Goal: Contribute content: Add original content to the website for others to see

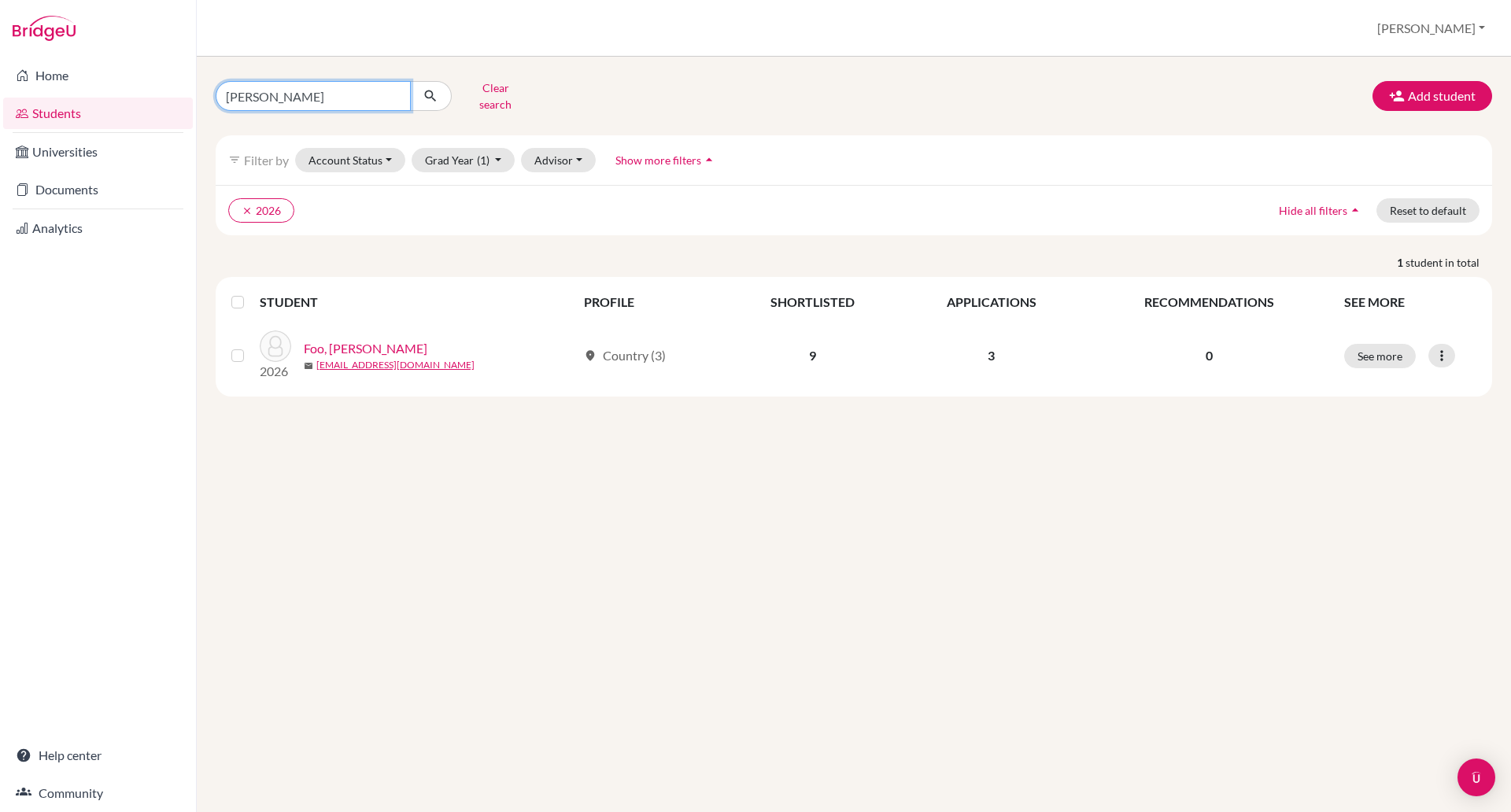
click at [324, 85] on input "sheryl" at bounding box center [313, 95] width 195 height 30
type input "s"
type input "tony"
click button "submit" at bounding box center [431, 95] width 42 height 30
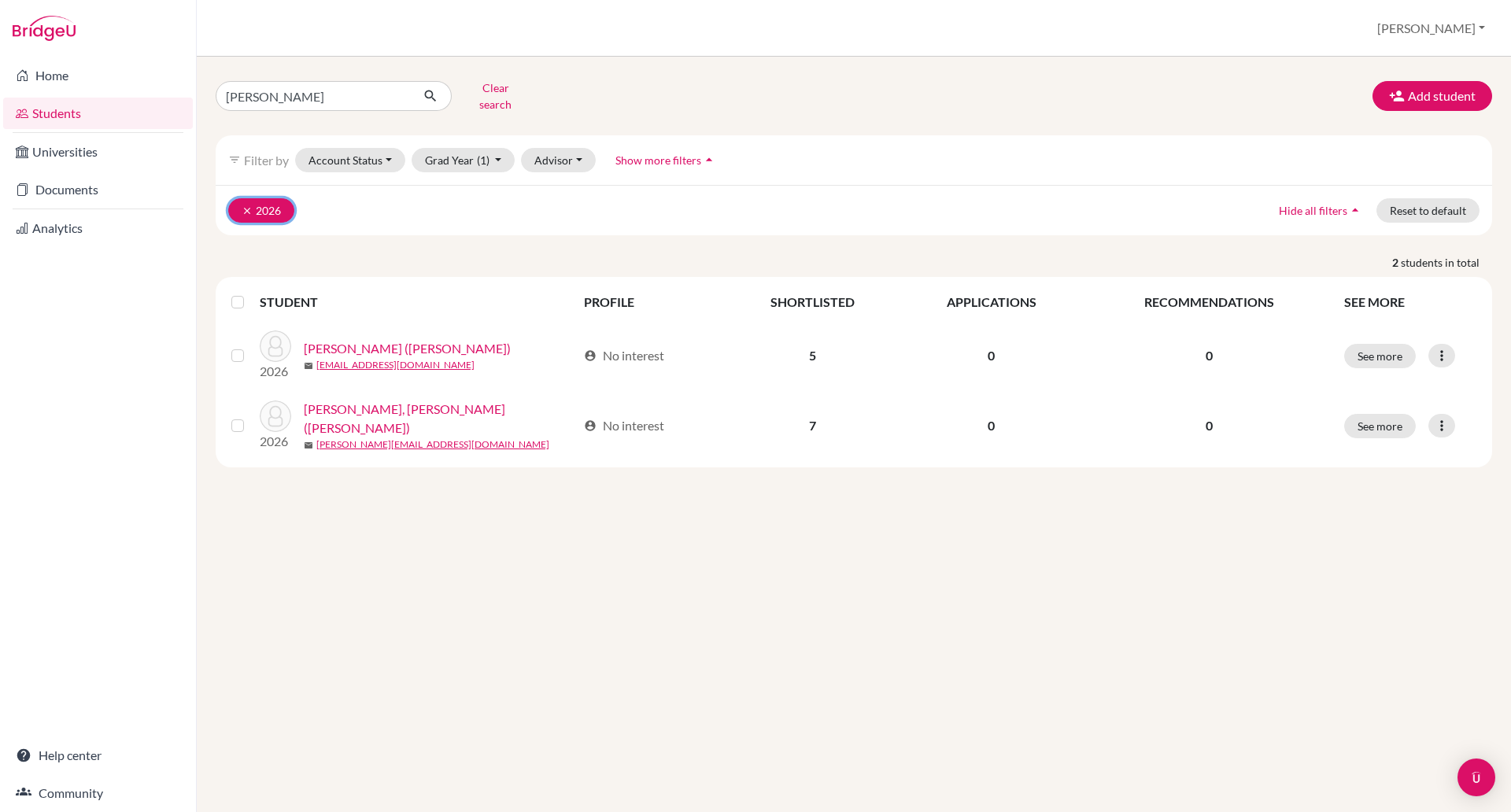
click at [278, 199] on button "clear 2026" at bounding box center [262, 211] width 66 height 24
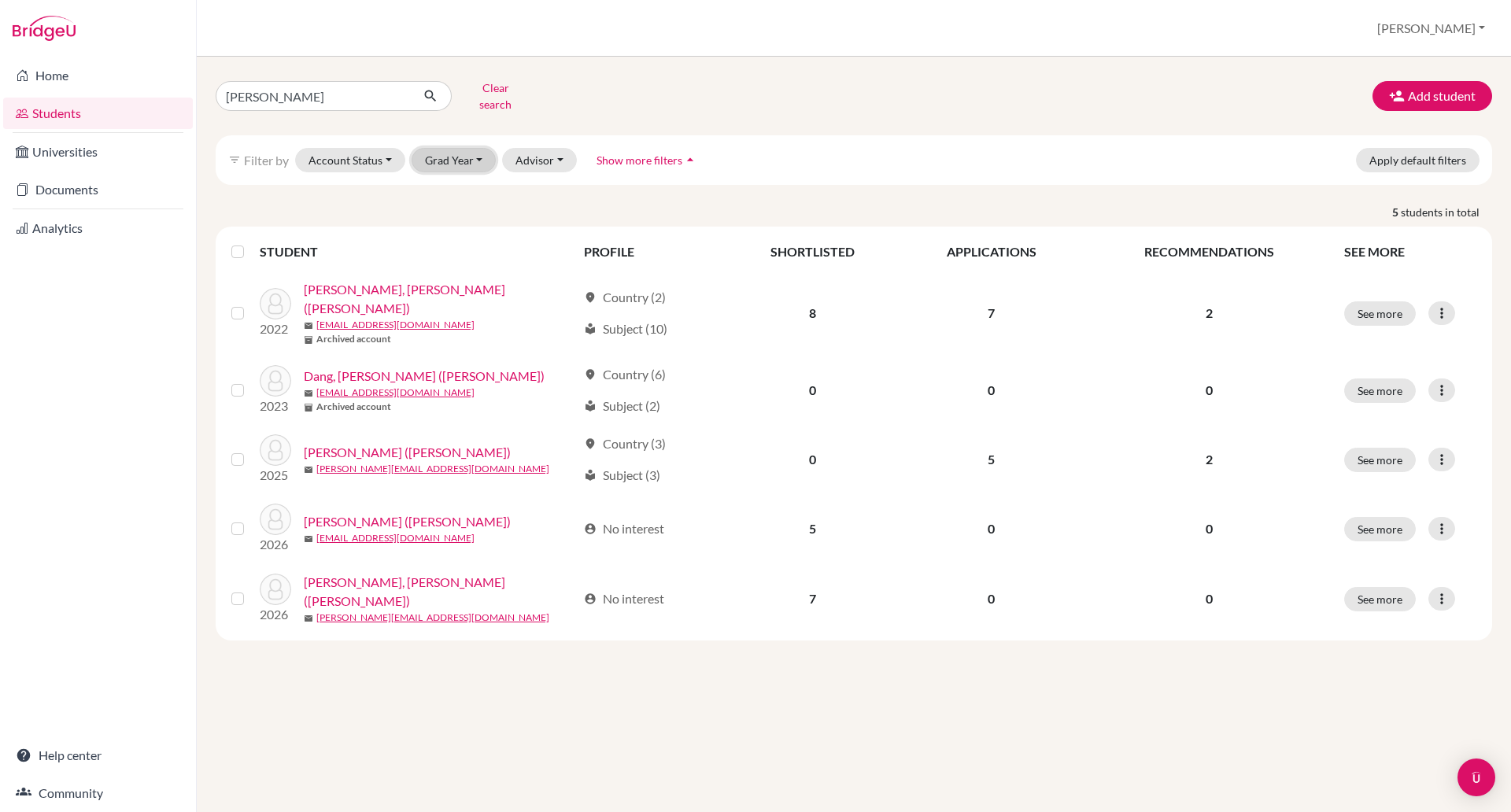
click at [483, 148] on button "Grad Year" at bounding box center [454, 160] width 85 height 24
click at [444, 236] on span "2025" at bounding box center [445, 244] width 28 height 19
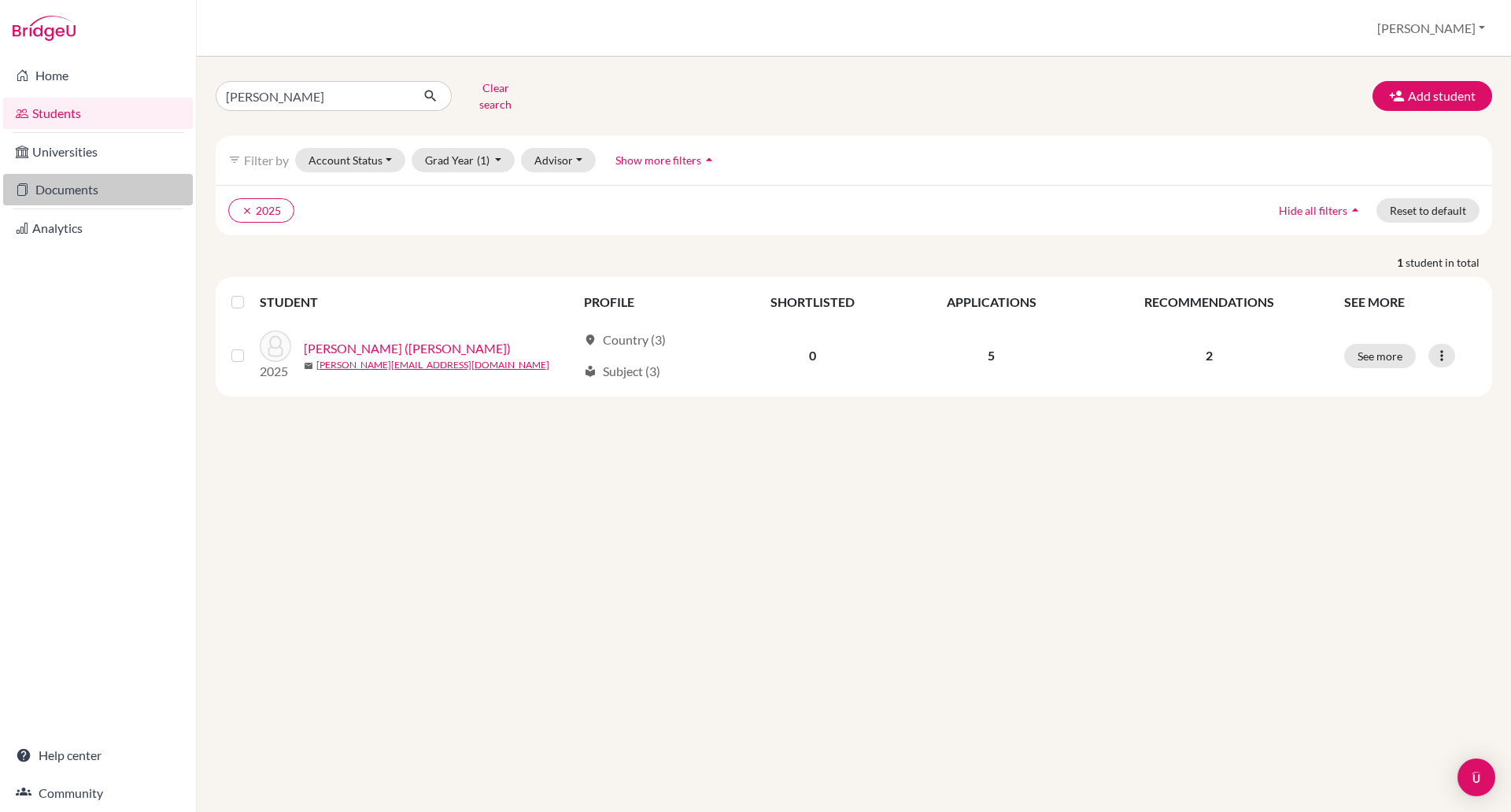
click at [62, 184] on link "Documents" at bounding box center [98, 189] width 190 height 31
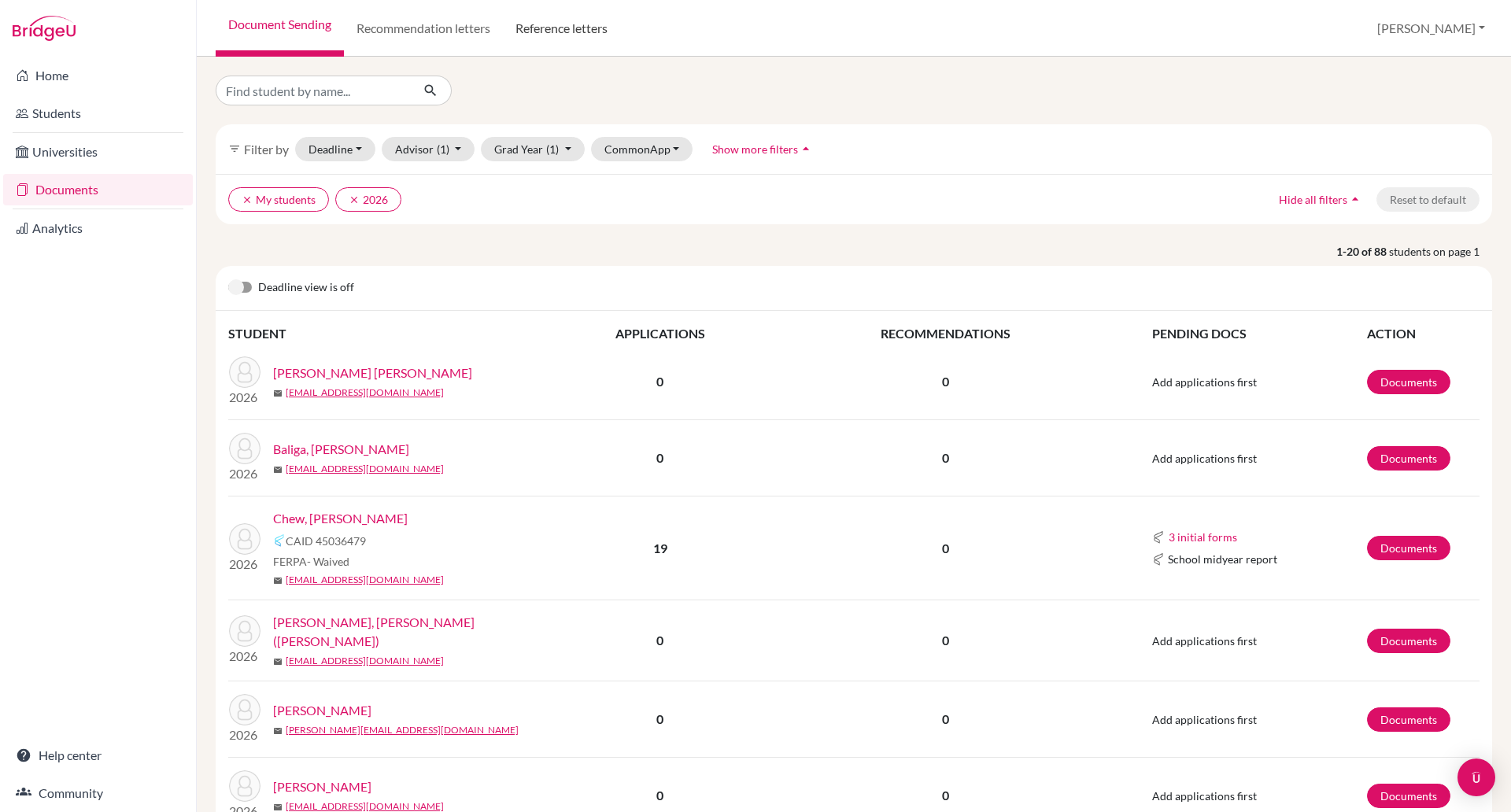
click at [539, 28] on link "Reference letters" at bounding box center [561, 28] width 117 height 57
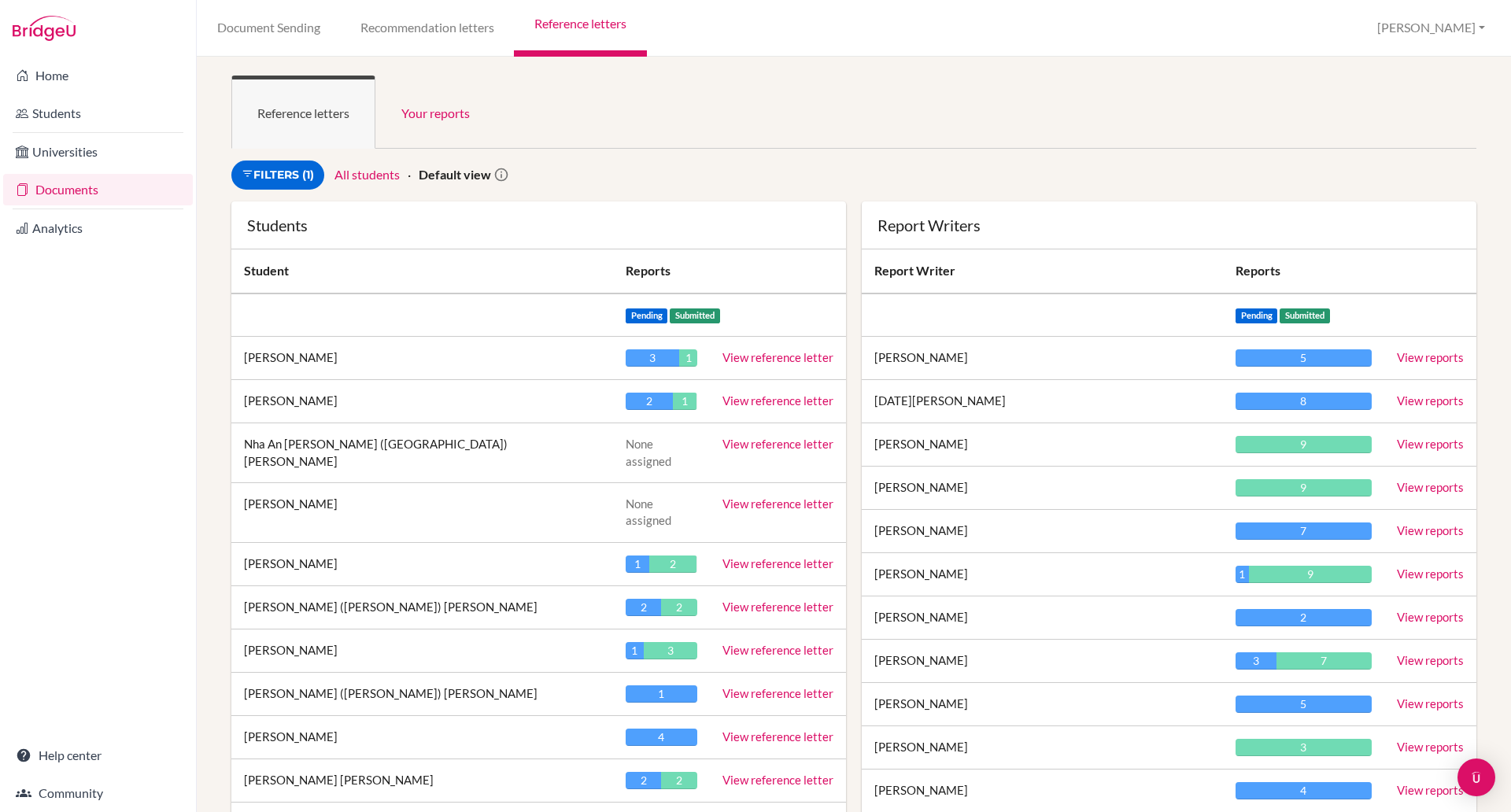
click at [542, 28] on link "Reference letters" at bounding box center [580, 28] width 132 height 57
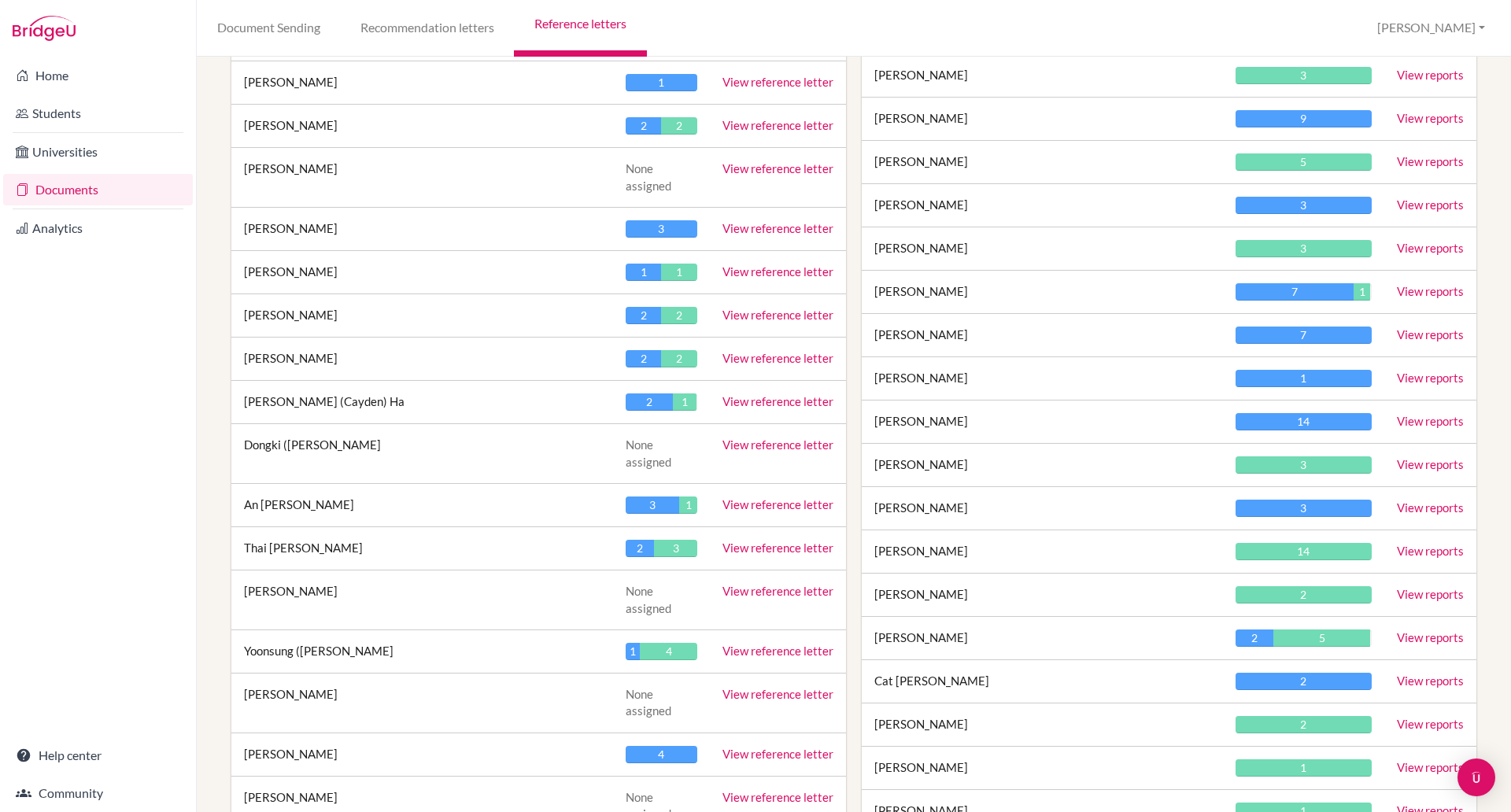
scroll to position [1969, 0]
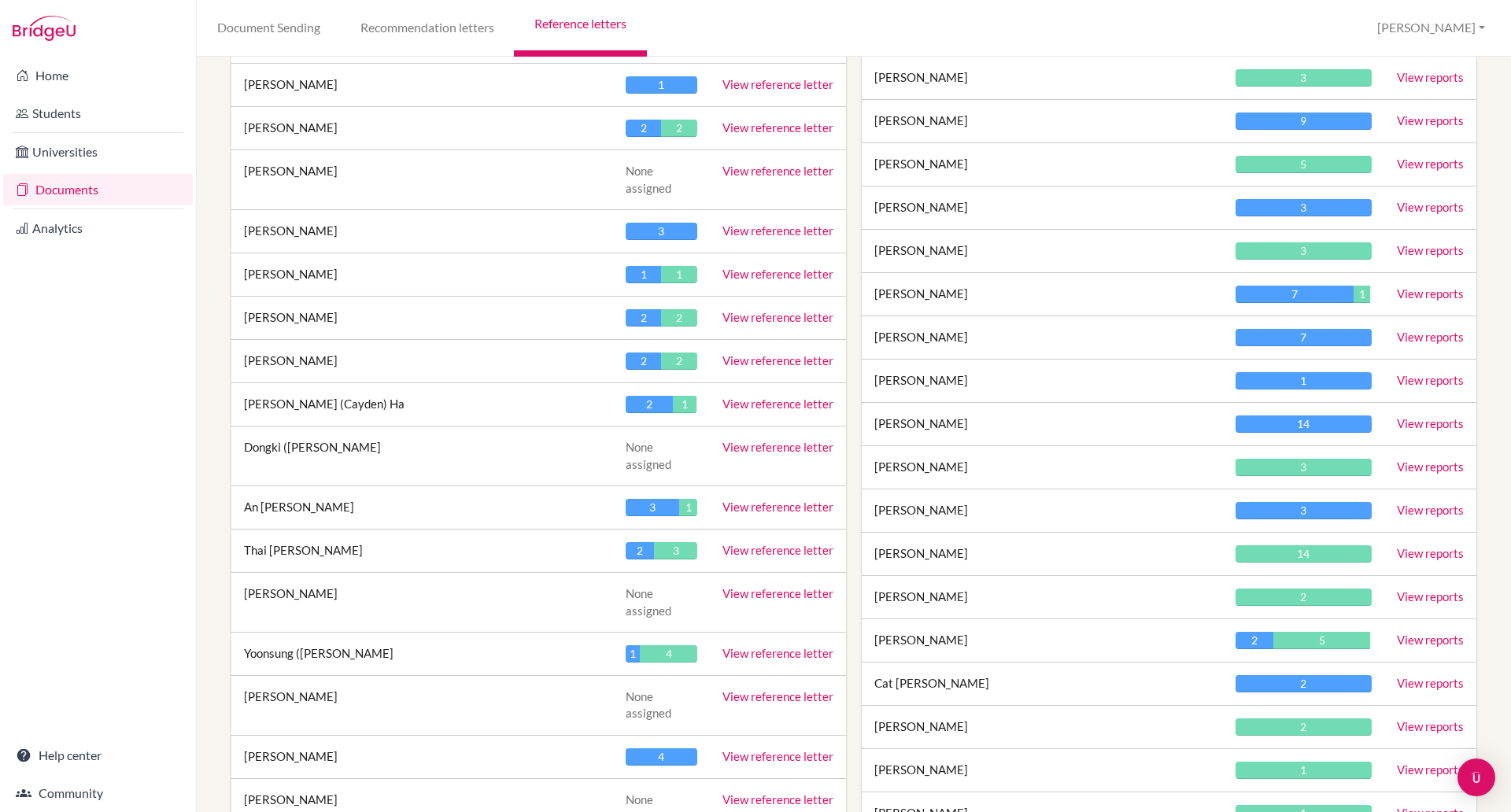
click at [1397, 424] on link "View reports" at bounding box center [1430, 424] width 67 height 15
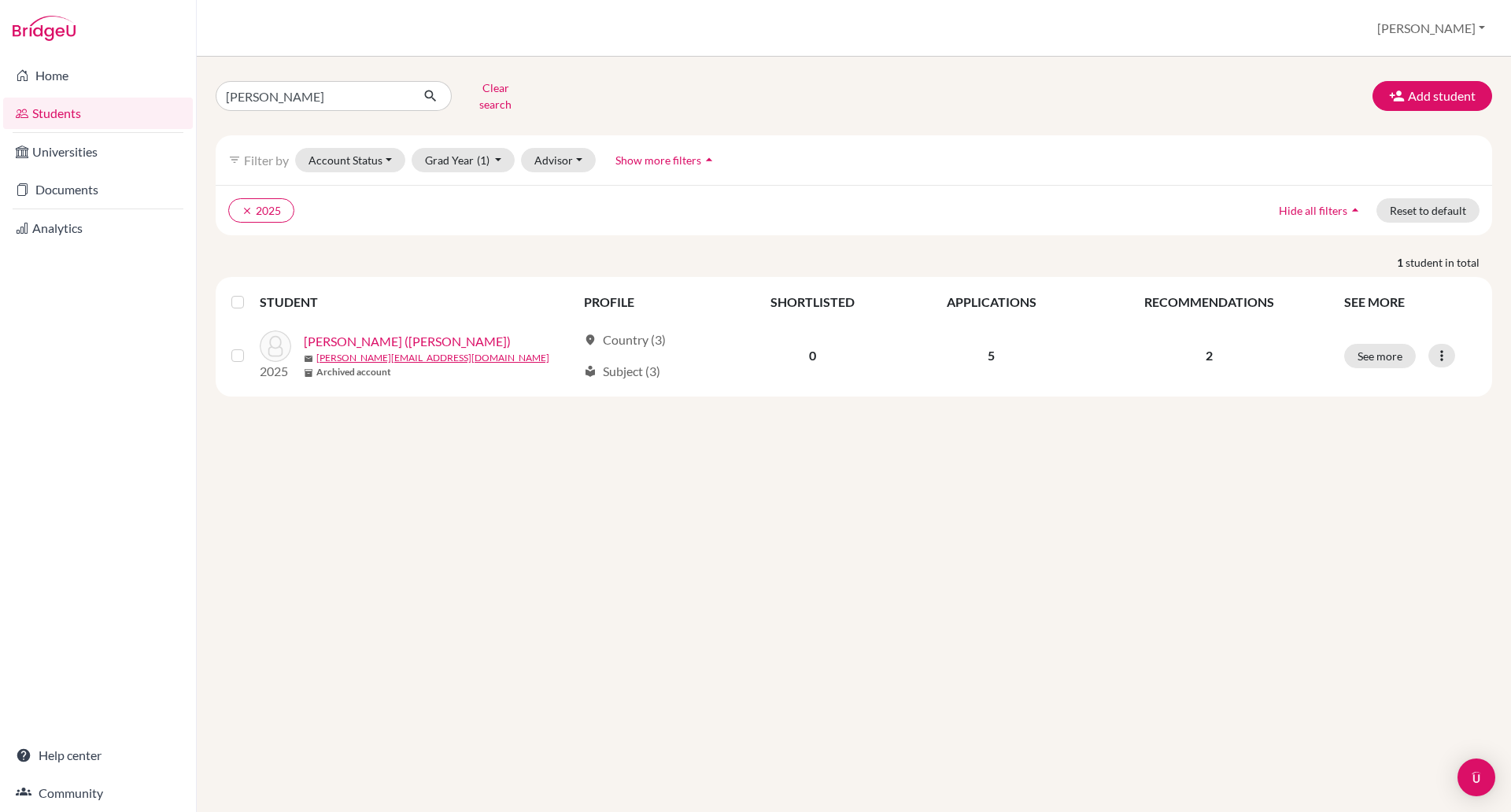
click at [260, 94] on input "[PERSON_NAME]" at bounding box center [313, 95] width 195 height 30
type input "t"
type input "an [PERSON_NAME]"
click button "submit" at bounding box center [431, 95] width 42 height 30
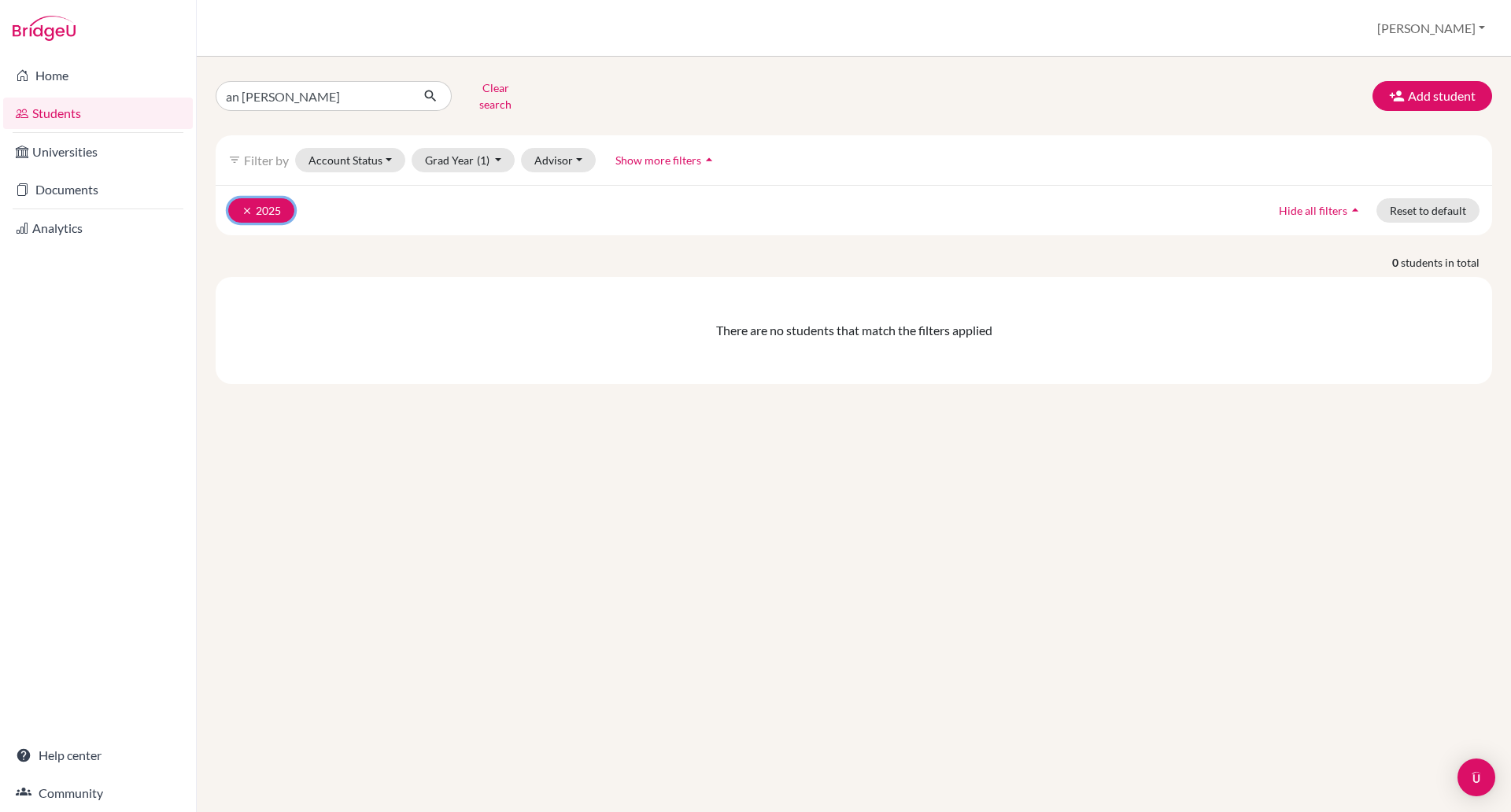
click at [270, 199] on button "clear 2025" at bounding box center [262, 211] width 66 height 24
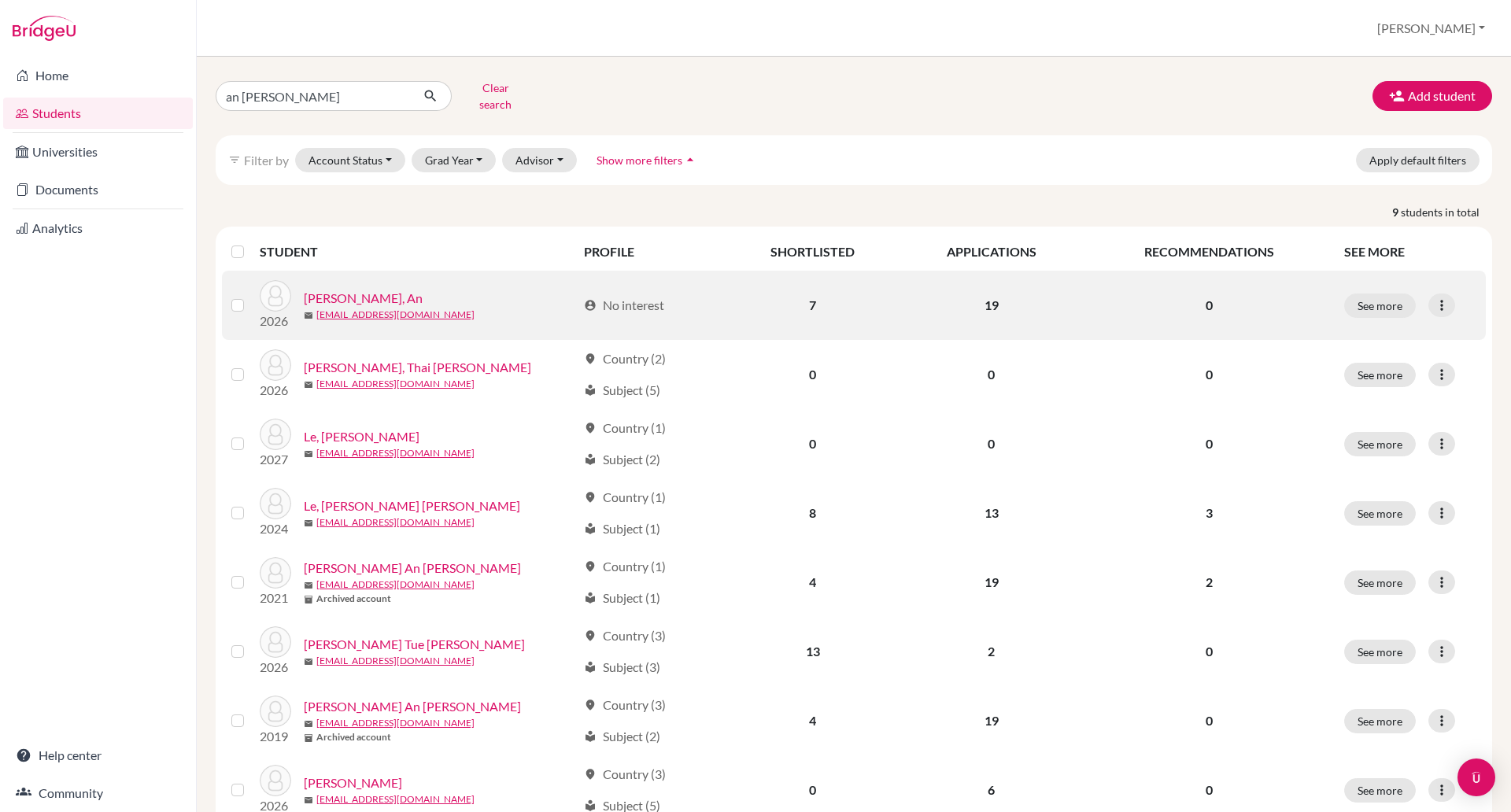
click at [332, 289] on link "[PERSON_NAME], An" at bounding box center [362, 298] width 119 height 19
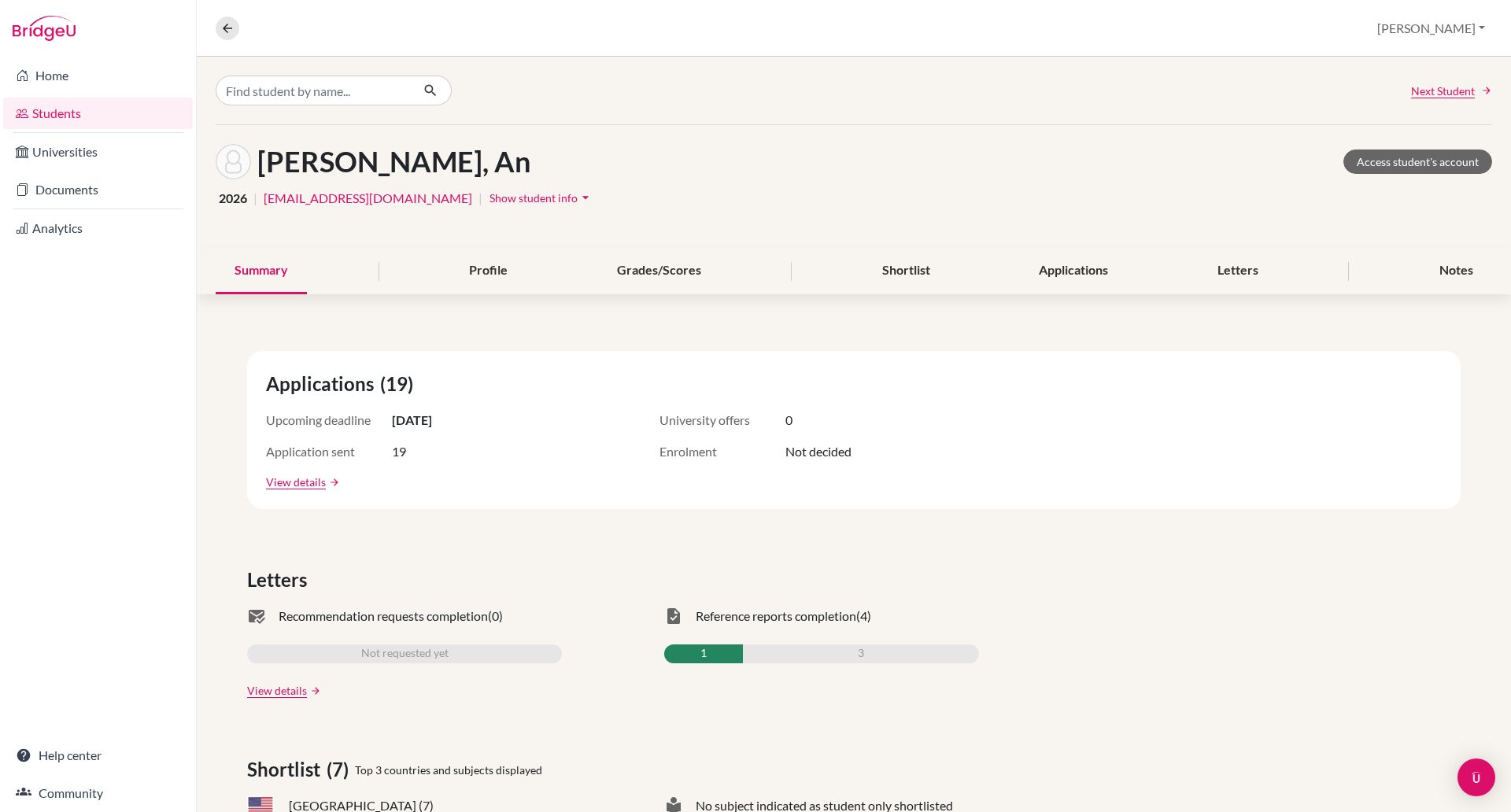
click at [332, 284] on div "Summary Profile Grades/Scores Shortlist Applications Letters Notes" at bounding box center [854, 271] width 1277 height 47
click at [1444, 268] on div "Notes" at bounding box center [1456, 271] width 72 height 47
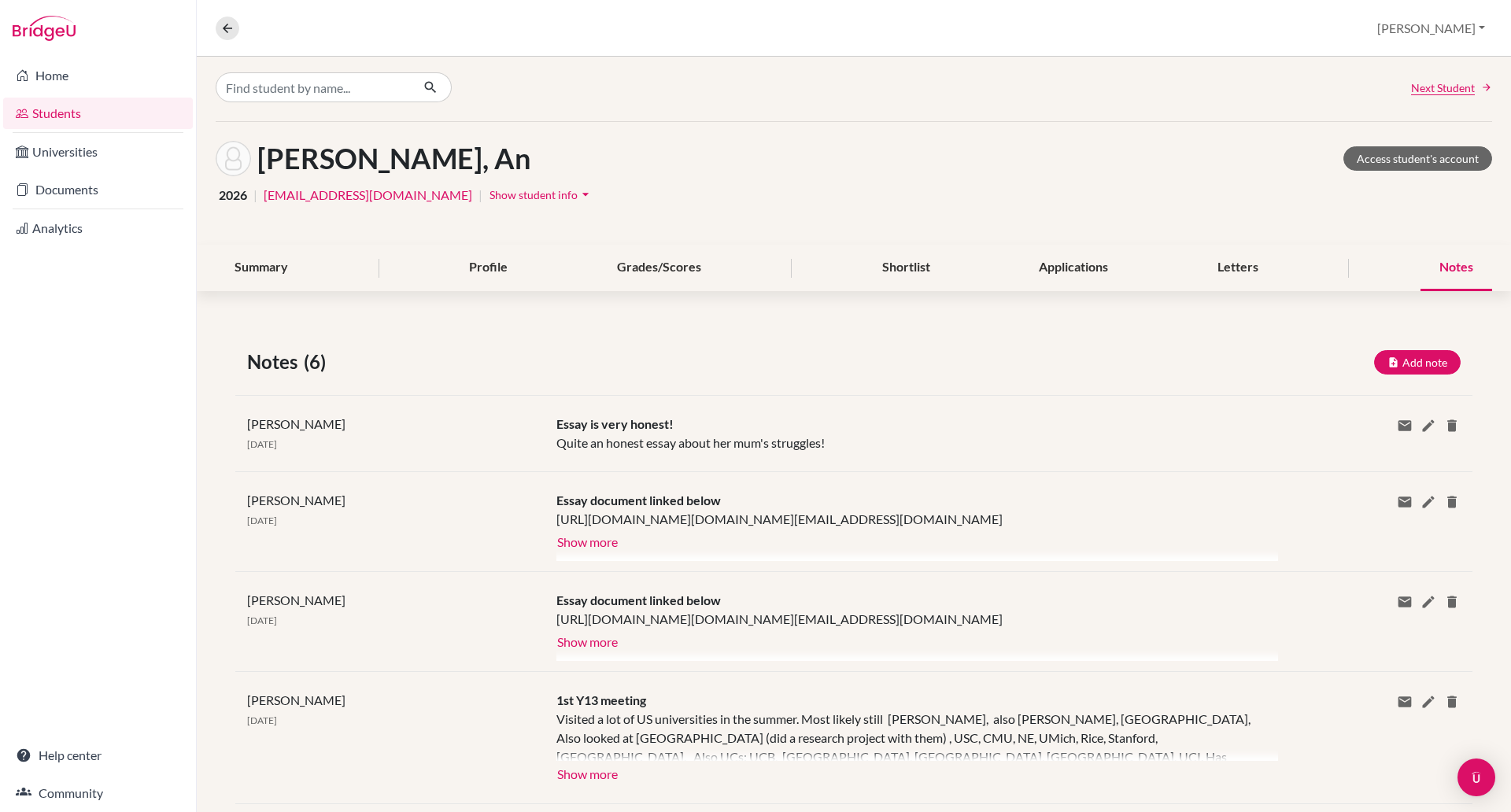
scroll to position [4, 0]
click at [562, 558] on div at bounding box center [917, 534] width 722 height 51
click at [568, 552] on button "Show more" at bounding box center [587, 539] width 62 height 23
drag, startPoint x: 1337, startPoint y: 538, endPoint x: 511, endPoint y: 528, distance: 826.1
click at [511, 528] on div "[PERSON_NAME] [DATE] Essay document linked below [URL][DOMAIN_NAME][DOMAIN_NAME…" at bounding box center [854, 521] width 1237 height 100
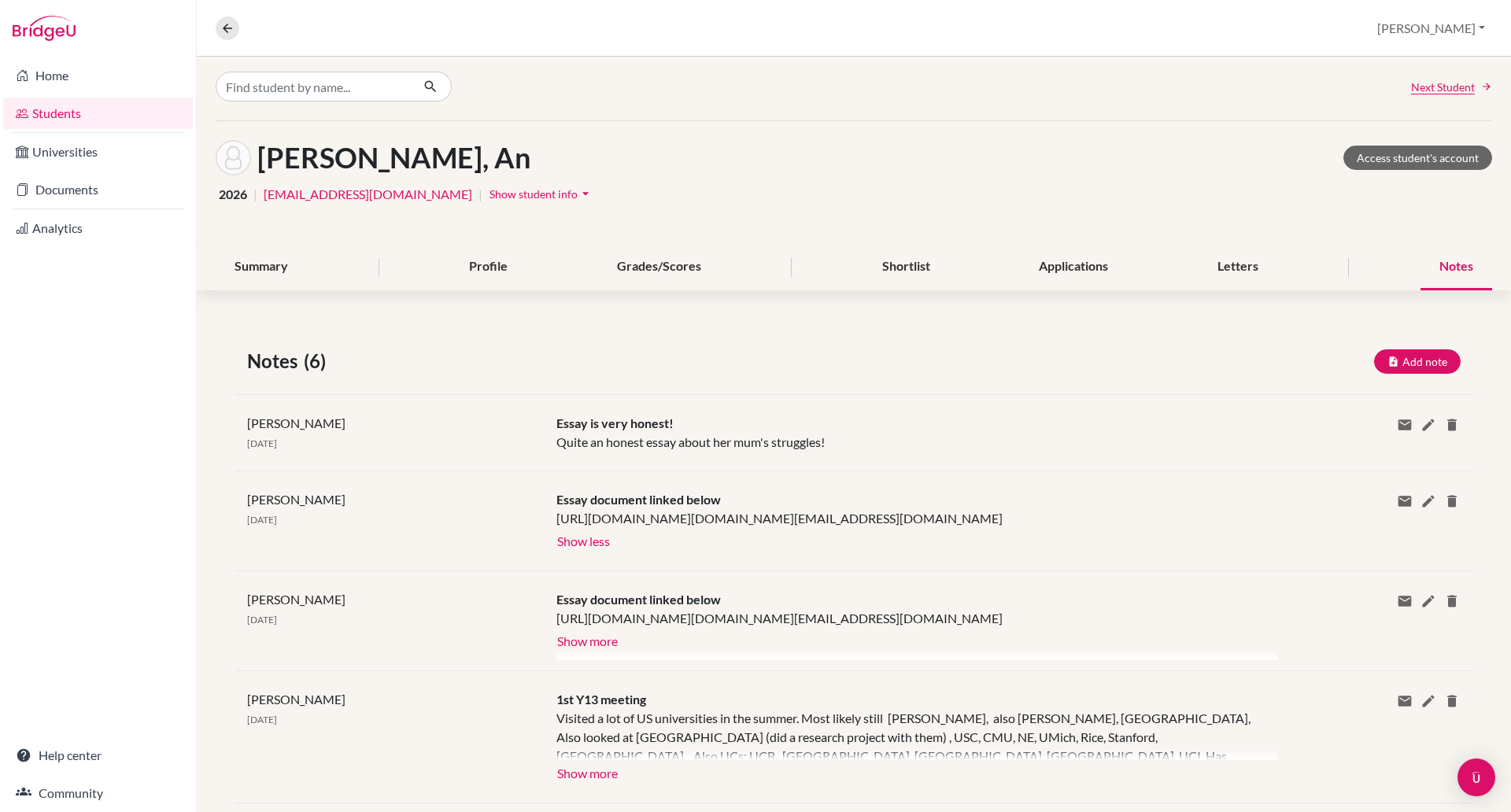
copy div "[DATE] Essay document linked below [URL][DOMAIN_NAME][DOMAIN_NAME]"
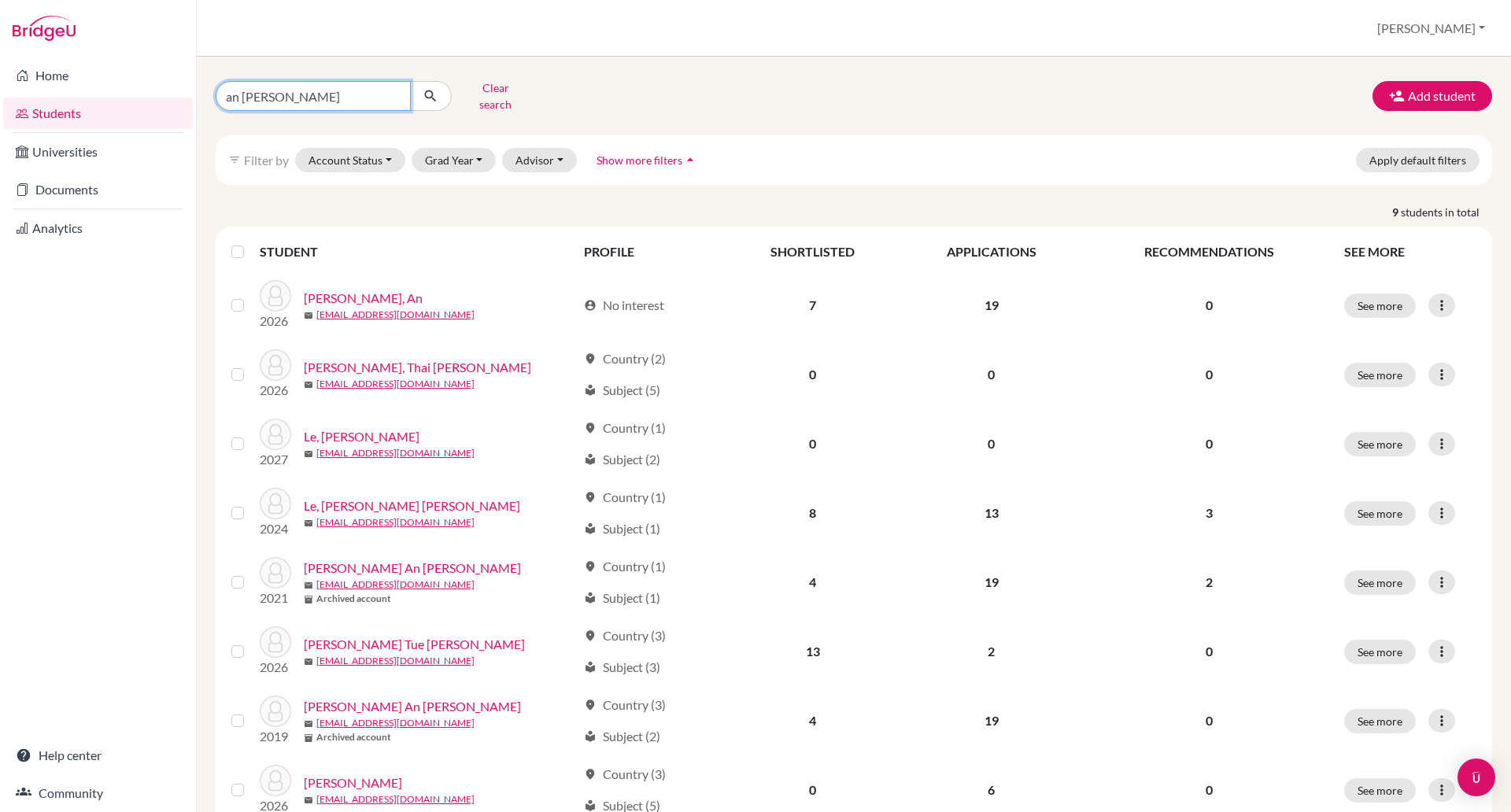
click at [291, 94] on input "an [PERSON_NAME]" at bounding box center [313, 95] width 195 height 30
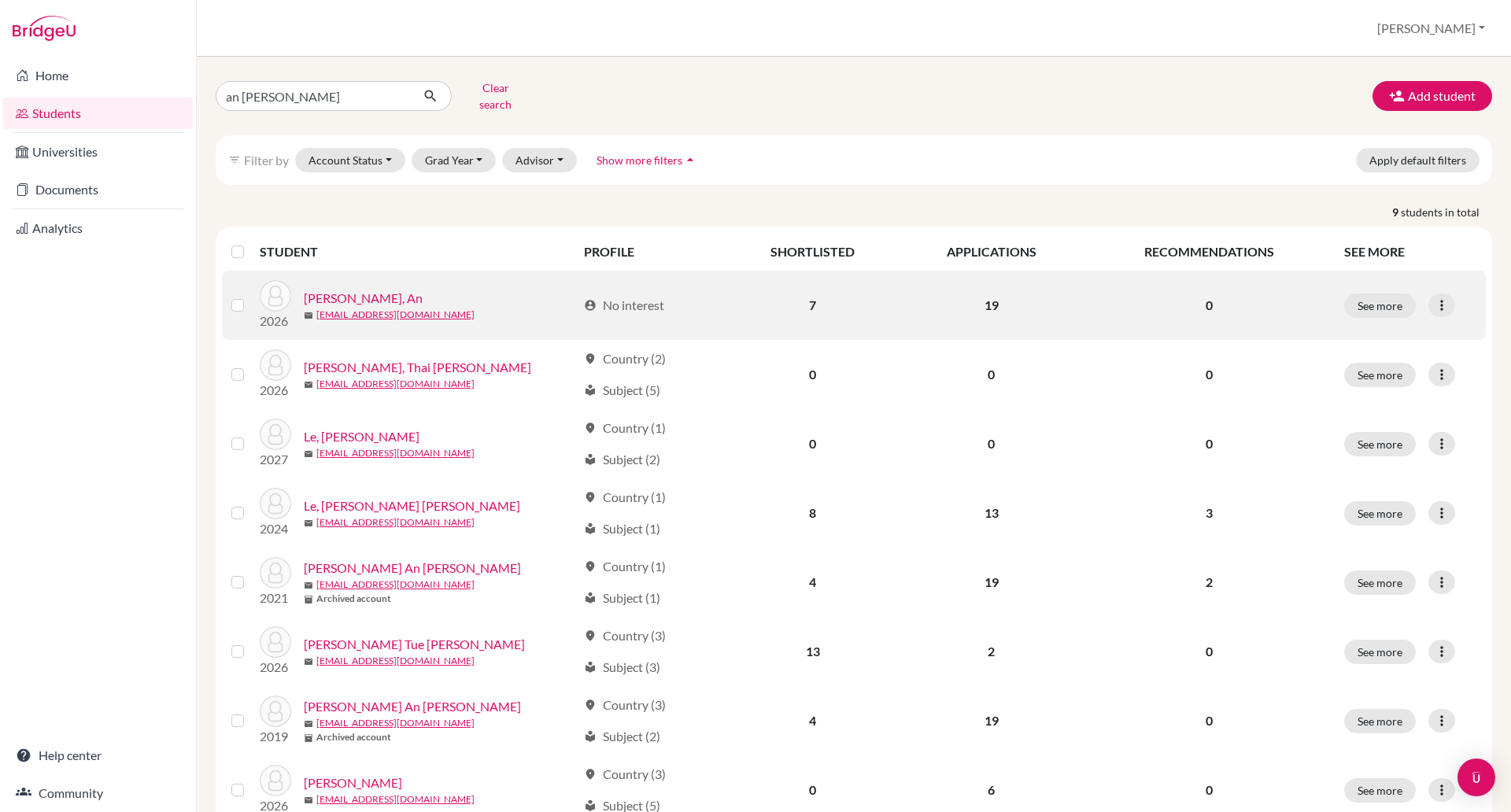
click at [324, 289] on link "[PERSON_NAME], An" at bounding box center [362, 298] width 119 height 19
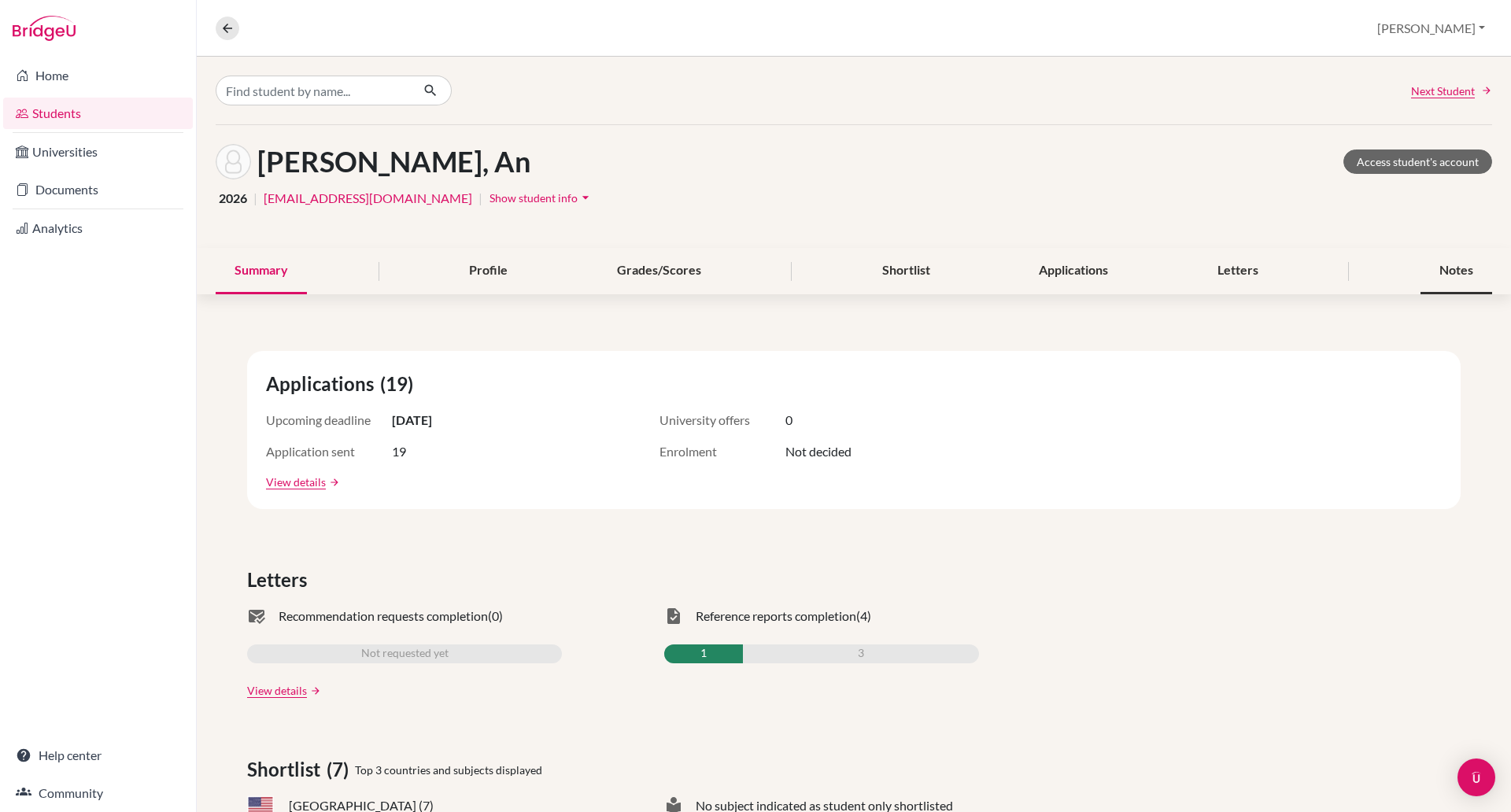
click at [1426, 273] on div "Notes" at bounding box center [1456, 271] width 72 height 47
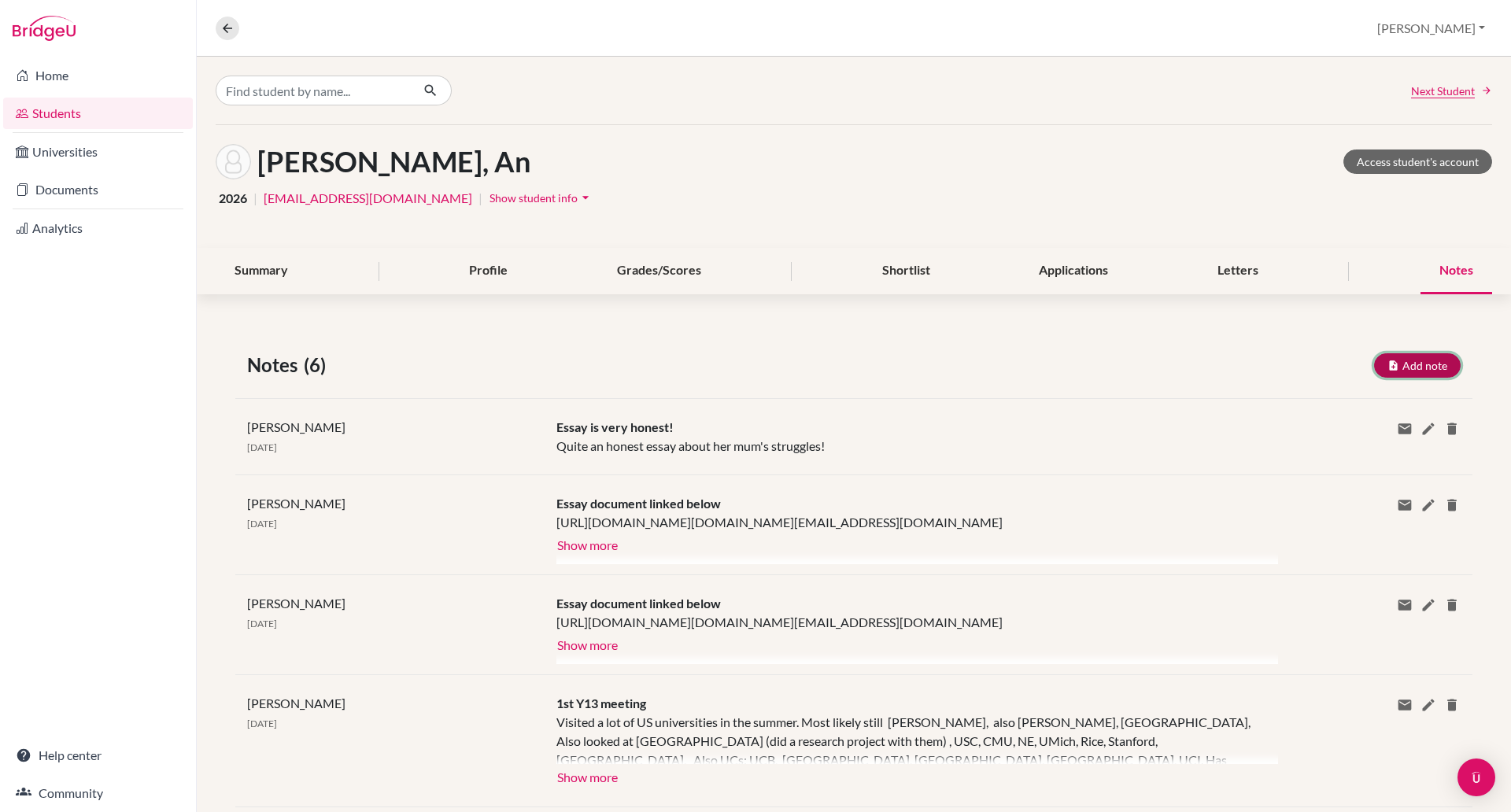
click at [1400, 369] on icon "button" at bounding box center [1393, 366] width 12 height 12
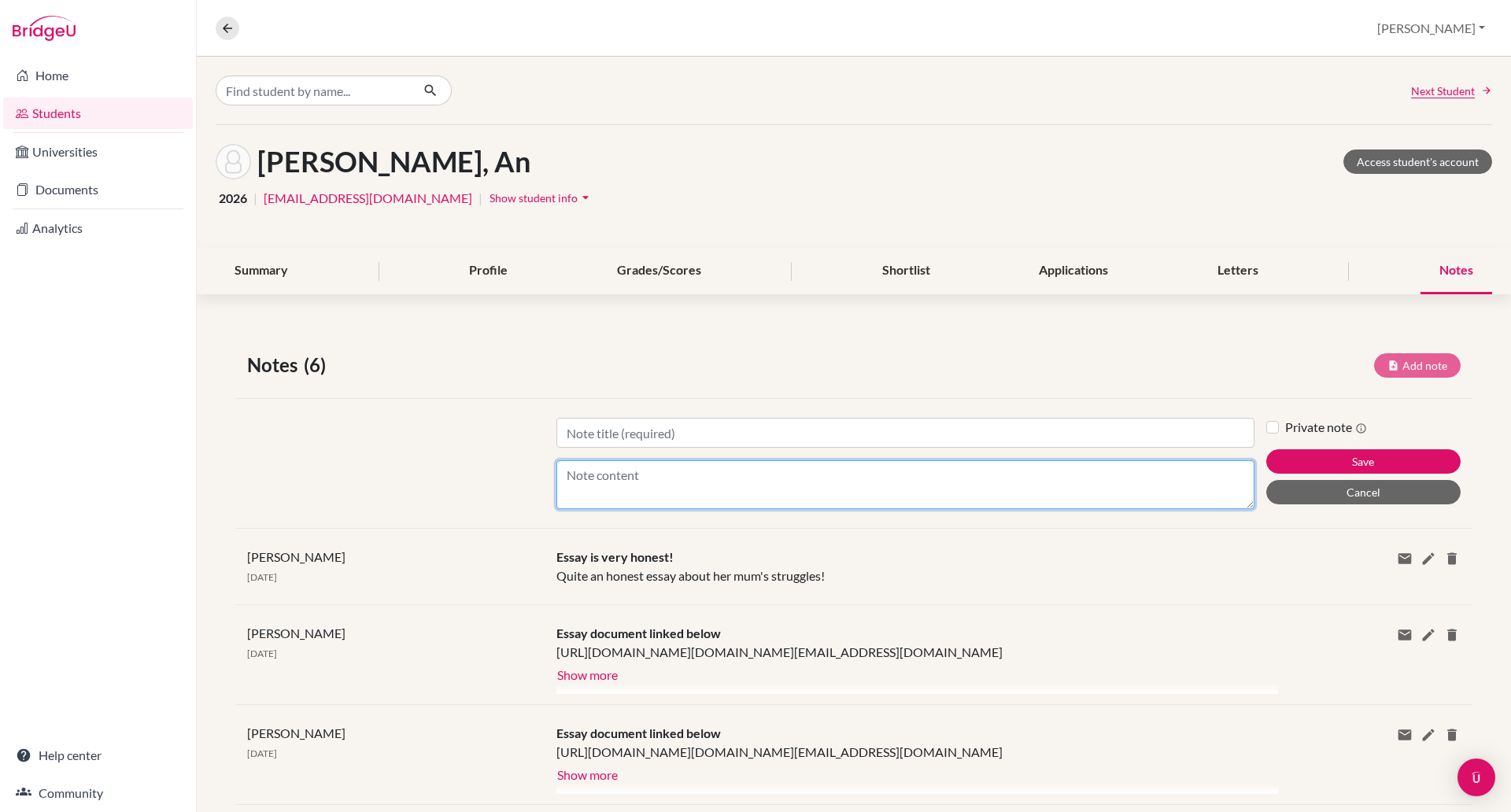
click at [589, 485] on textarea "Content" at bounding box center [905, 484] width 698 height 48
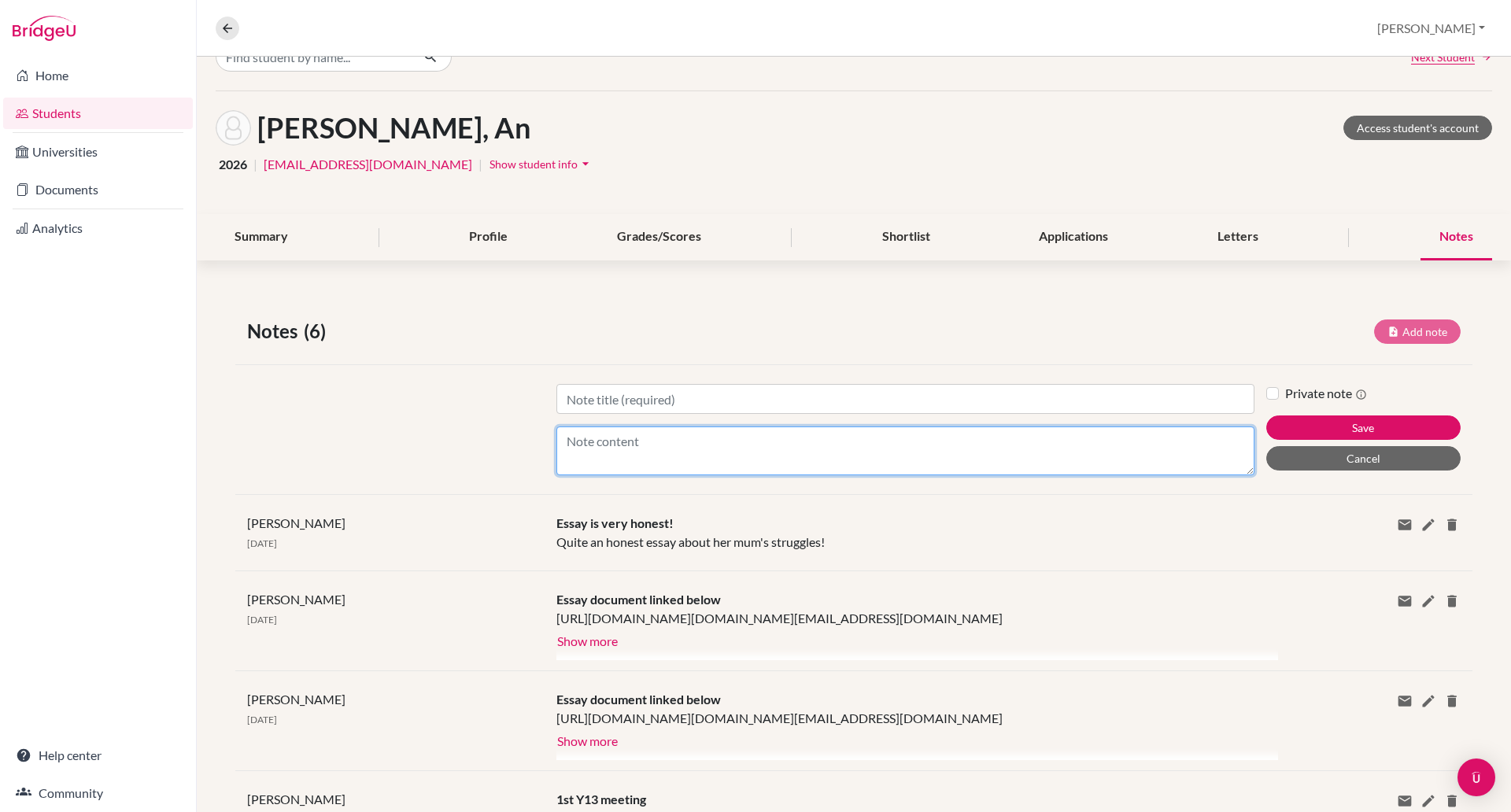
scroll to position [44, 0]
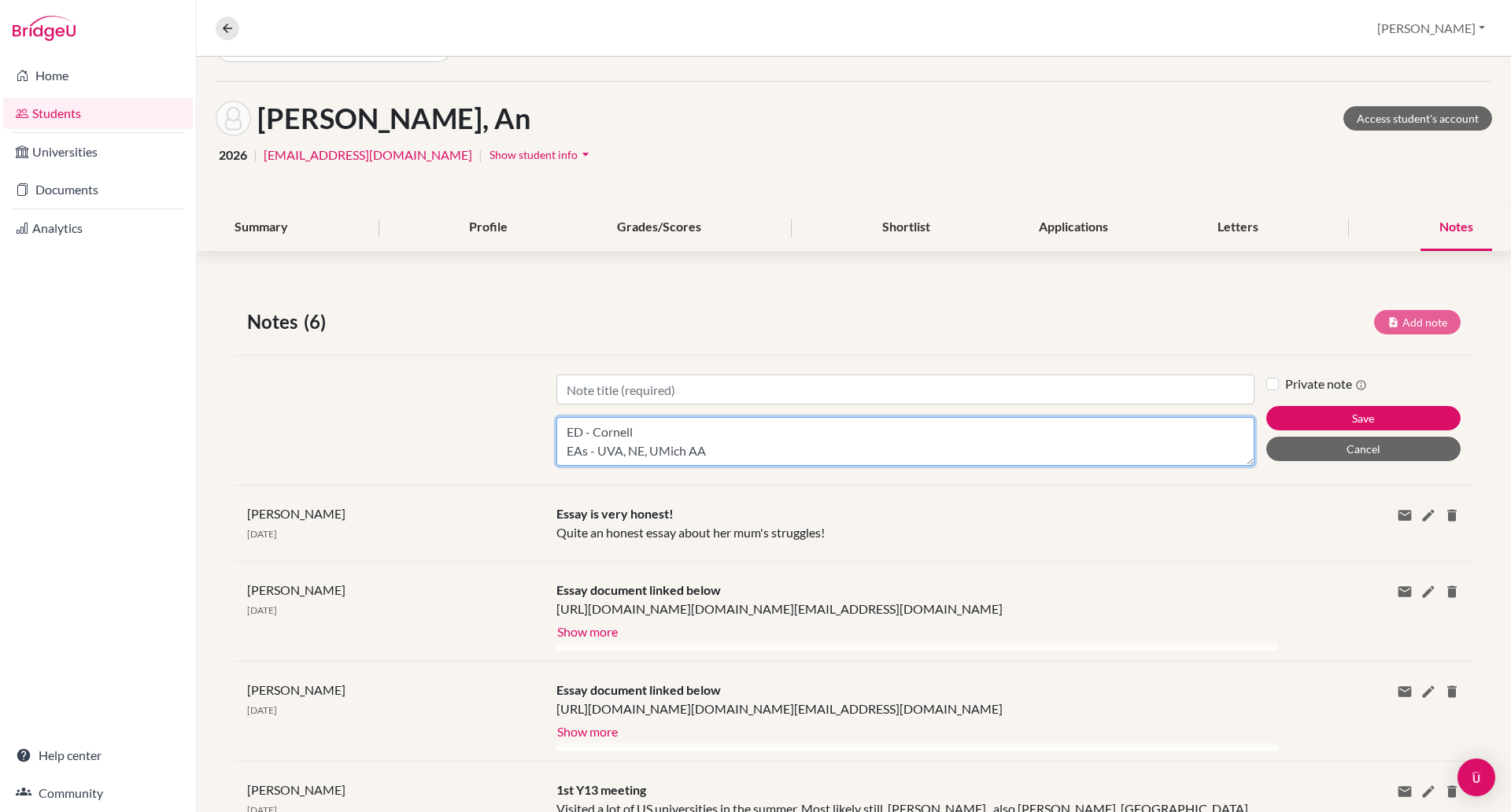
type textarea "ED - Cornell EAs - UVA, NE, UMich AA"
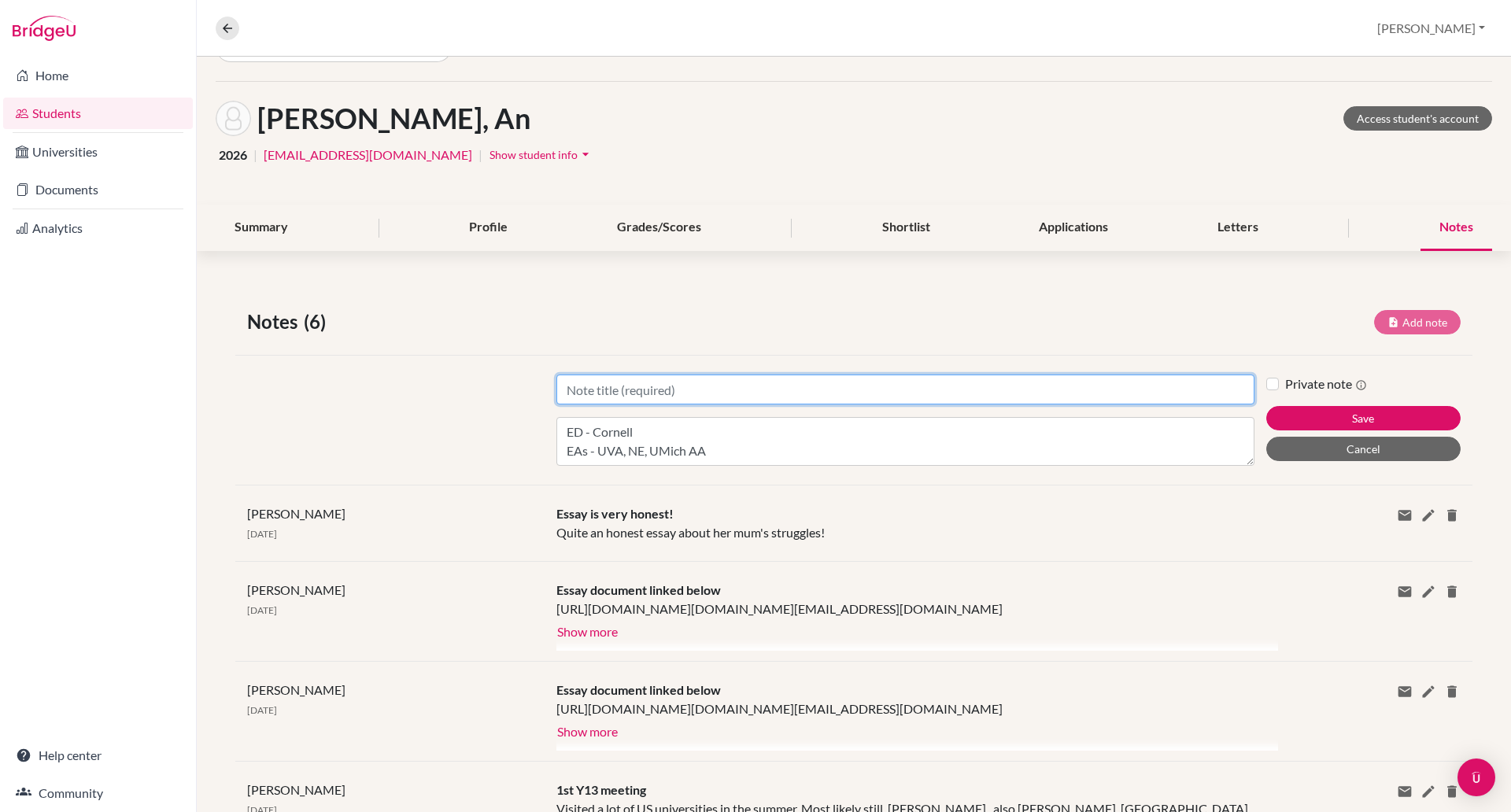
click at [581, 384] on input "Title" at bounding box center [905, 389] width 698 height 30
type input "Update on application"
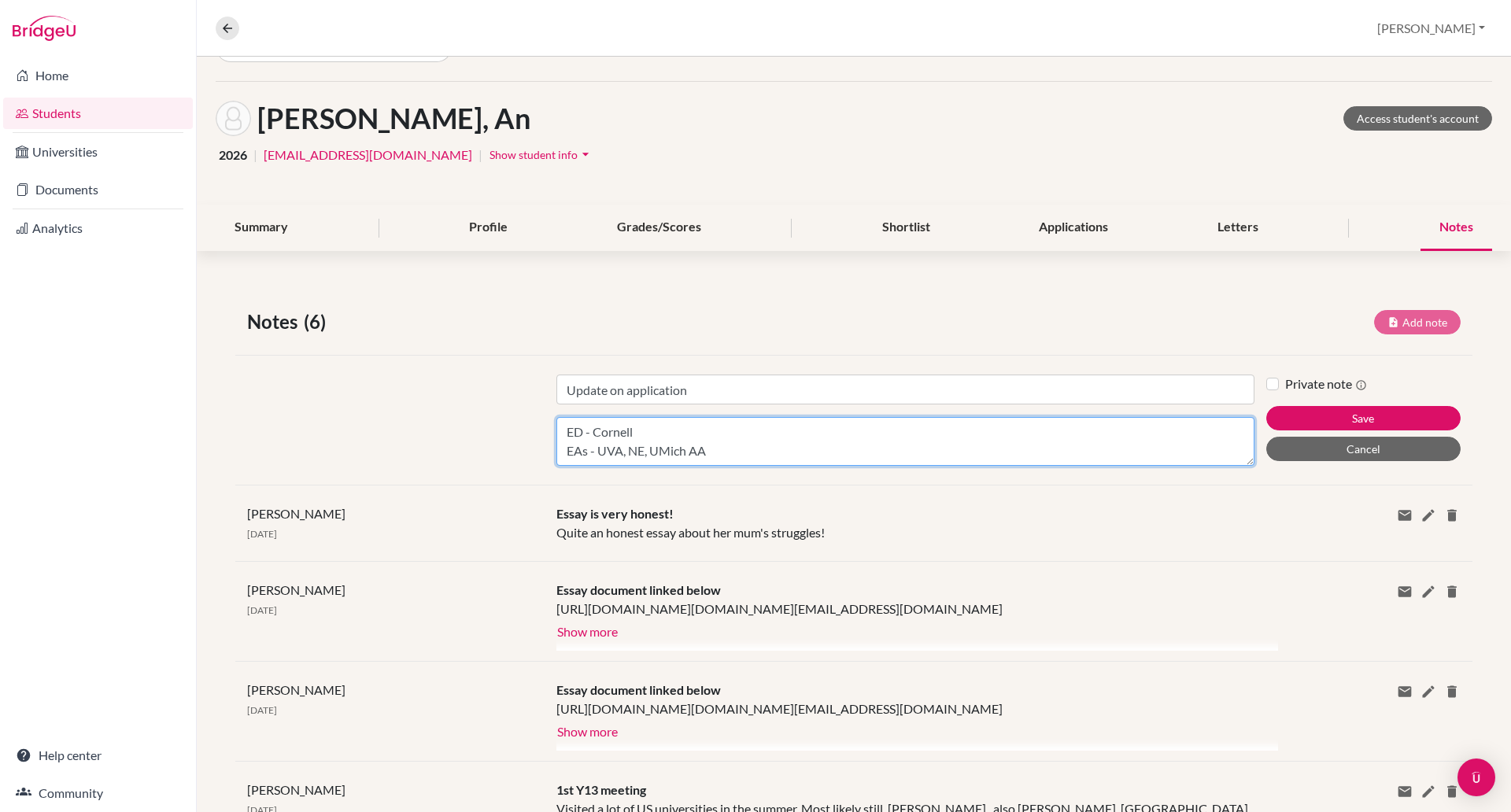
click at [676, 446] on textarea "ED - Cornell EAs - UVA, NE, UMich AA" at bounding box center [905, 442] width 698 height 48
click at [604, 456] on textarea "ED - Cornell EAs - UVA, NE, UMich AA" at bounding box center [905, 442] width 698 height 48
click at [620, 435] on textarea "ED - Cornell EAs - UVA, NE, UMich AA" at bounding box center [905, 442] width 698 height 48
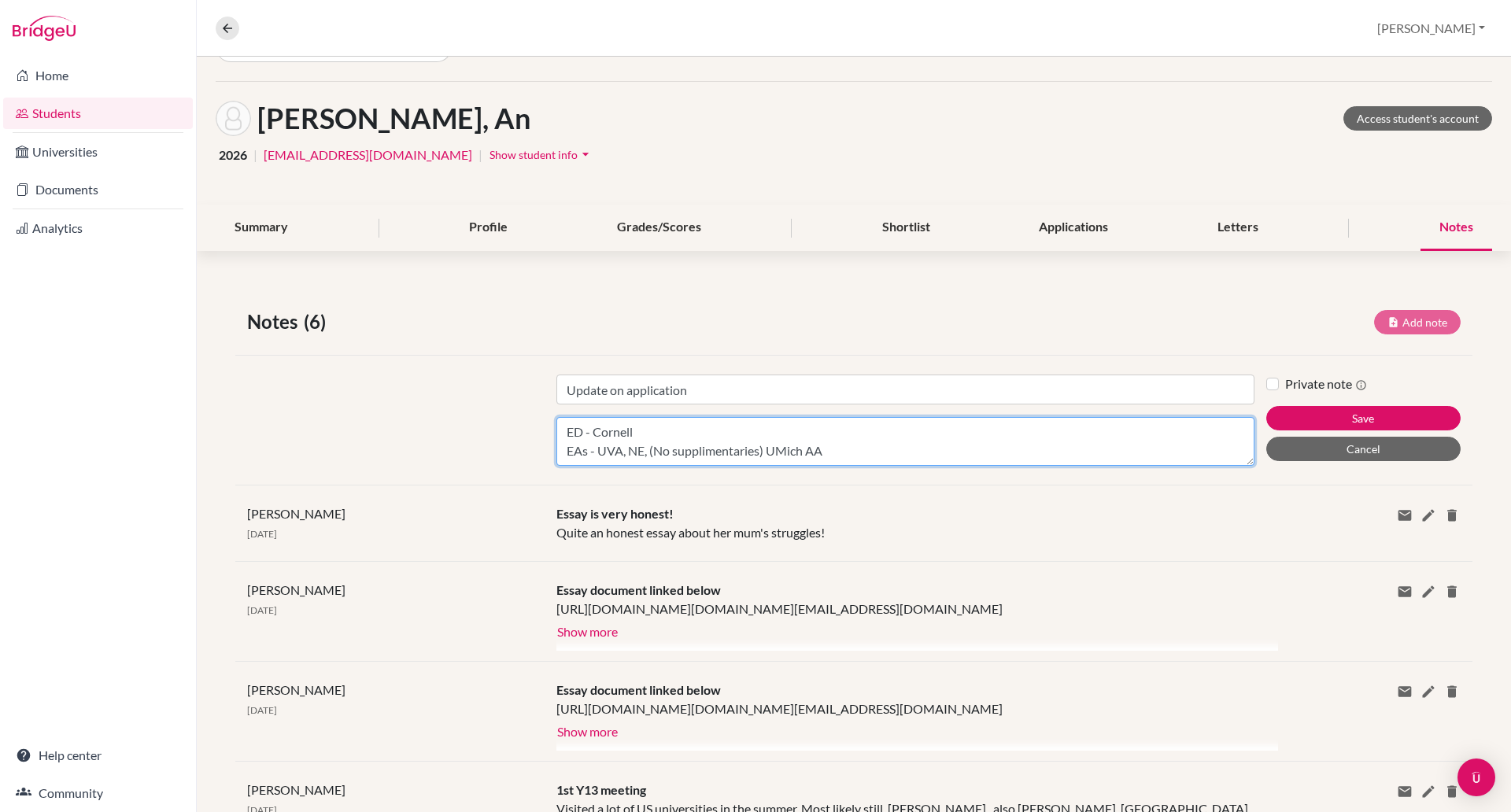
click at [795, 430] on textarea "ED - Cornell EAs - UVA, NE, (No supplimentaries) UMich AA" at bounding box center [905, 442] width 698 height 48
click at [797, 425] on textarea "ED - Cornell EAs - UVA, NE, (No supplimentaries) UMich AA" at bounding box center [905, 442] width 698 height 48
click at [569, 459] on textarea "ED - Cornell EAs - UVA, NE, (No supplimentaries) UMich AA - Does have a suplime…" at bounding box center [905, 442] width 698 height 48
type textarea "ED - Cornell EAs - UVA, NE, (No supplimentaries) UMich AA - Does have a suplime…"
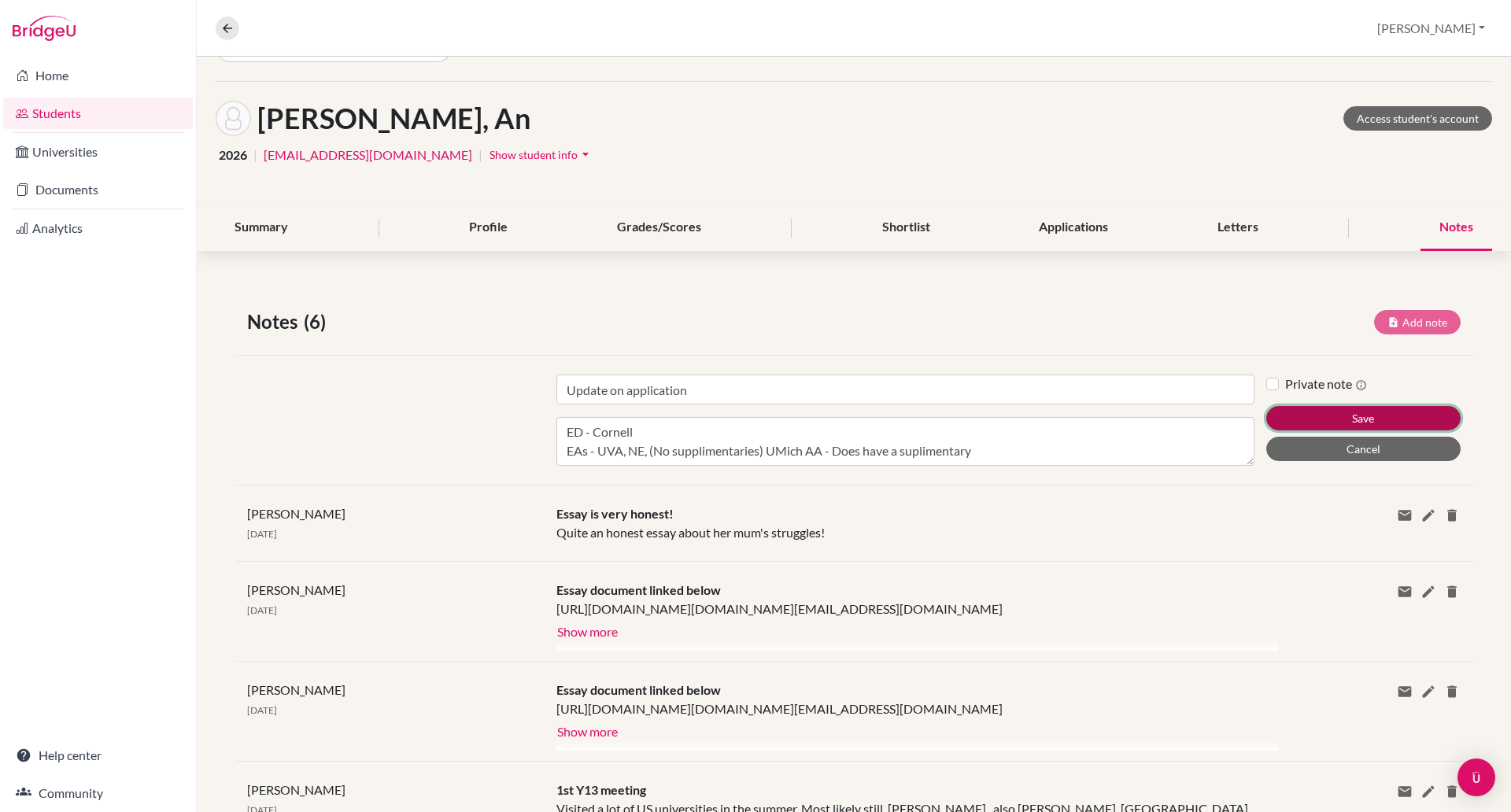
click at [1383, 422] on button "Save" at bounding box center [1363, 418] width 195 height 24
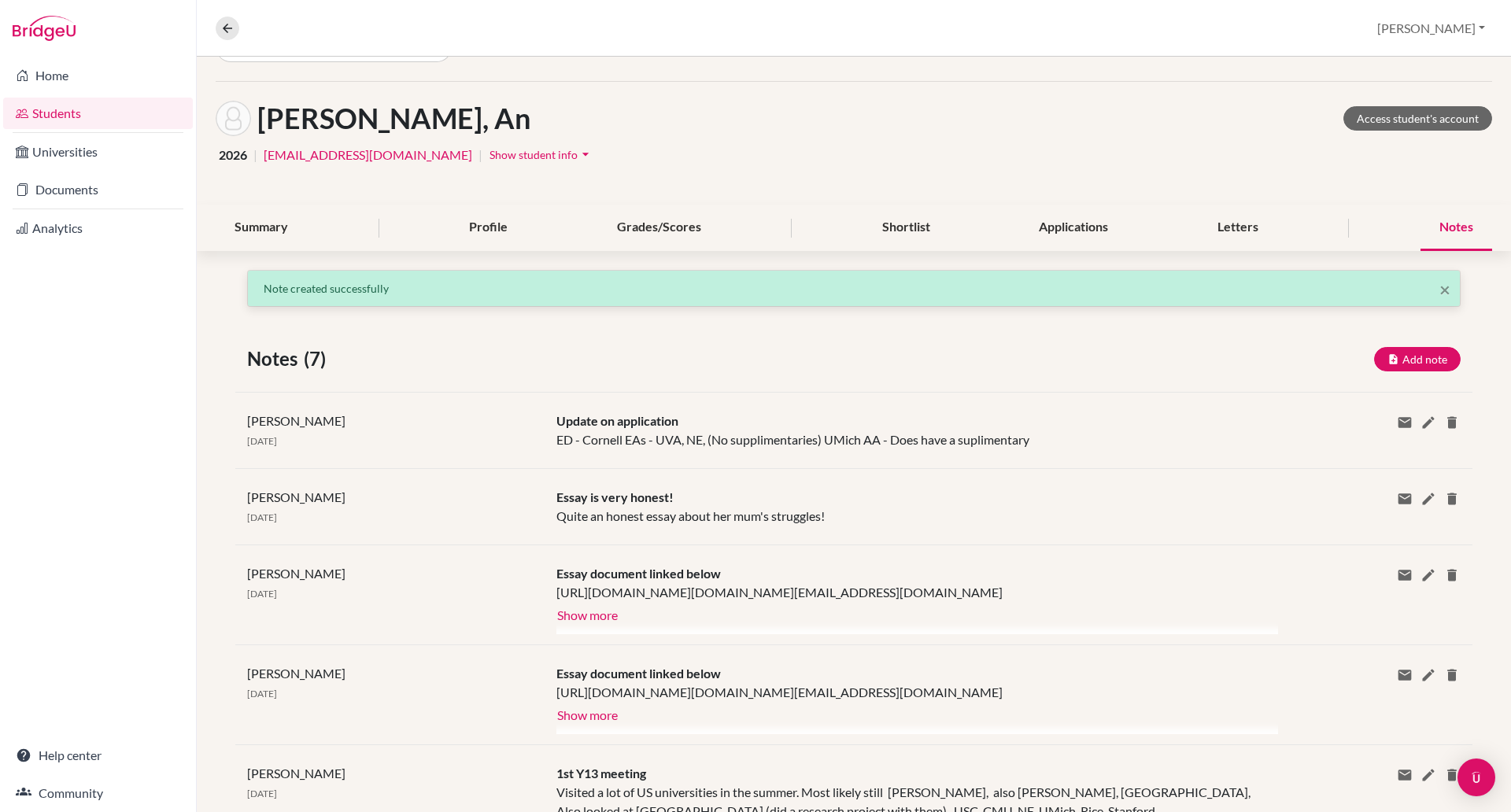
click at [440, 20] on div "Overview Student details Paul Profile School Settings Log out" at bounding box center [854, 28] width 1314 height 57
